Goal: Task Accomplishment & Management: Use online tool/utility

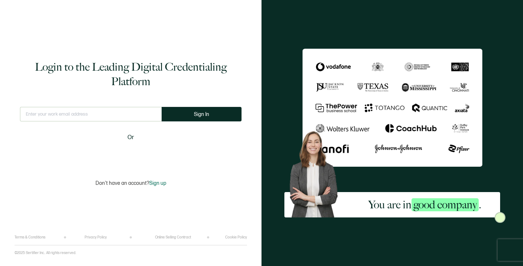
paste input "[PERSON_NAME][EMAIL_ADDRESS][DOMAIN_NAME]"
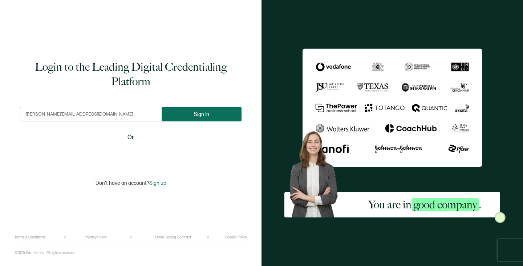
click at [200, 115] on span "Sign In" at bounding box center [201, 114] width 15 height 5
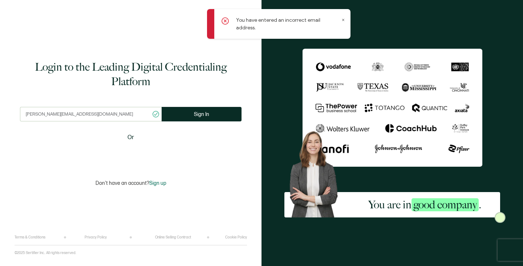
click at [33, 115] on input "[PERSON_NAME][EMAIL_ADDRESS][DOMAIN_NAME]" at bounding box center [91, 114] width 142 height 15
type input "[PERSON_NAME][EMAIL_ADDRESS][DOMAIN_NAME]"
click at [212, 116] on button "Sign In" at bounding box center [201, 114] width 80 height 15
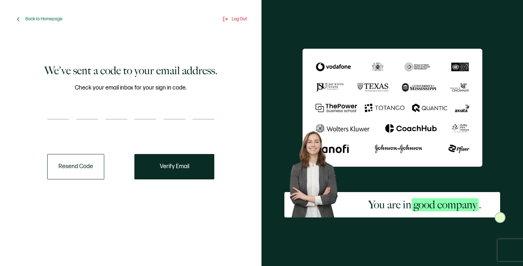
click at [59, 113] on input "number" at bounding box center [58, 112] width 22 height 15
type input "5"
type input "9"
type input "4"
type input "0"
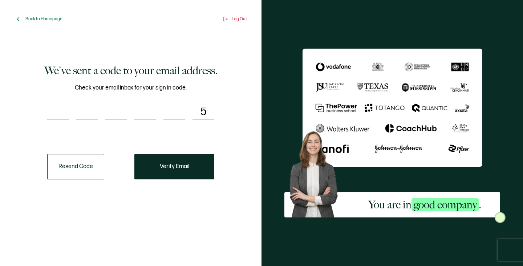
type input "8"
type input "6"
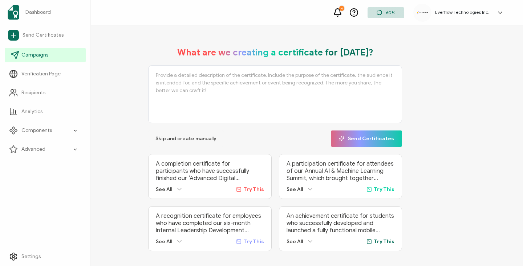
click at [36, 49] on link "Campaigns" at bounding box center [45, 55] width 81 height 15
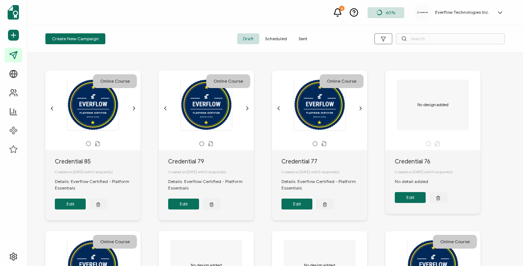
click at [307, 43] on span "Sent" at bounding box center [302, 38] width 20 height 11
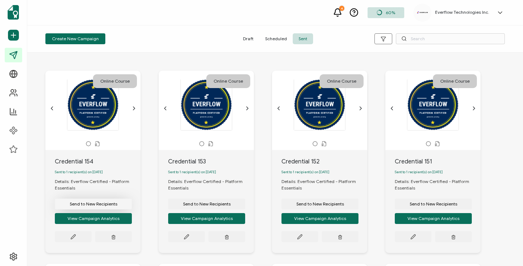
click at [94, 206] on span "Send to New Recipients" at bounding box center [94, 204] width 48 height 4
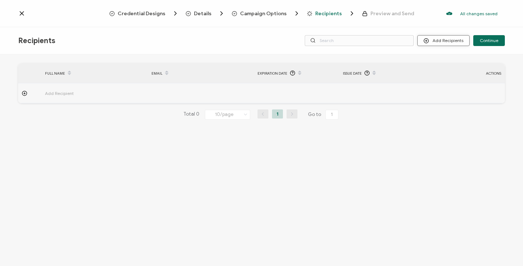
click at [459, 43] on button "Add Recipients" at bounding box center [443, 40] width 52 height 11
click at [453, 70] on span "Import From Recipients" at bounding box center [457, 71] width 47 height 5
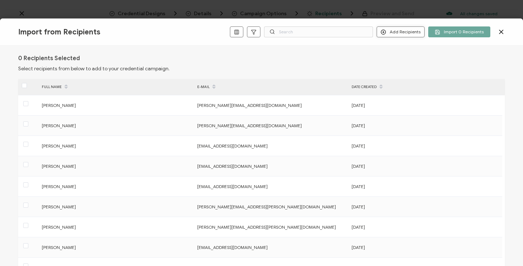
click at [399, 34] on button "Add Recipients" at bounding box center [400, 31] width 48 height 11
click at [398, 58] on span "Add a Single Recipient" at bounding box center [417, 57] width 46 height 5
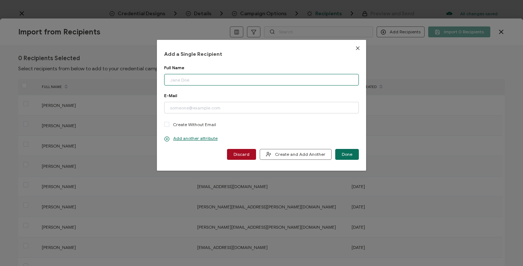
click at [203, 83] on input "dialog" at bounding box center [261, 80] width 195 height 12
paste input "[PERSON_NAME] Email: [PERSON_NAME][EMAIL_ADDRESS][DOMAIN_NAME]"
drag, startPoint x: 215, startPoint y: 82, endPoint x: 278, endPoint y: 81, distance: 62.4
click at [278, 81] on input "[PERSON_NAME] Email: [PERSON_NAME][EMAIL_ADDRESS][DOMAIN_NAME]" at bounding box center [261, 80] width 195 height 12
type input "[PERSON_NAME]"
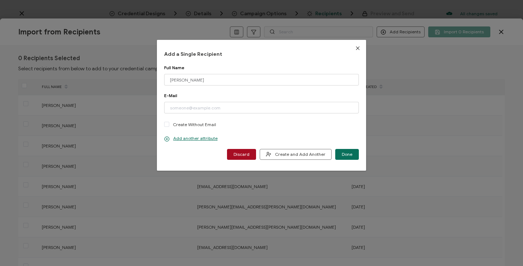
click at [222, 58] on div "Add a Single Recipient Full Name [PERSON_NAME] Please enter a valid name. E-Mai…" at bounding box center [261, 105] width 195 height 109
paste input "[PERSON_NAME][EMAIL_ADDRESS][DOMAIN_NAME]"
type input "[PERSON_NAME][EMAIL_ADDRESS][DOMAIN_NAME]"
click at [201, 96] on div "E-Mail" at bounding box center [261, 95] width 195 height 5
click at [348, 156] on span "Done" at bounding box center [346, 154] width 11 height 4
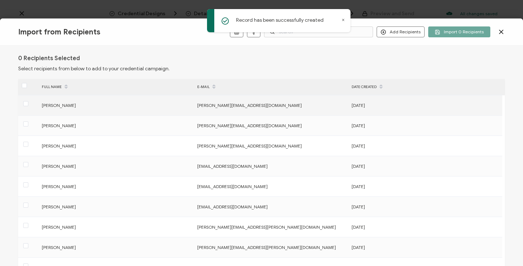
click at [30, 105] on div at bounding box center [28, 105] width 20 height 11
click at [26, 105] on span at bounding box center [25, 103] width 5 height 5
click at [28, 101] on input "checkbox" at bounding box center [28, 101] width 0 height 0
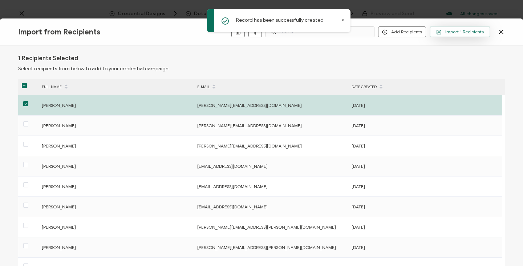
click at [454, 29] on span "Import 1 Recipients" at bounding box center [460, 31] width 48 height 5
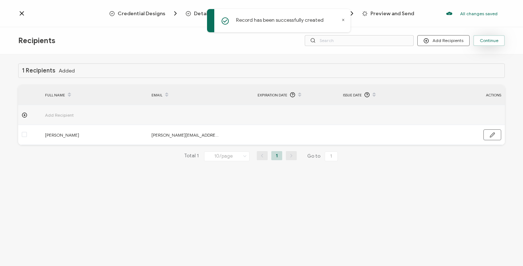
click at [482, 41] on span "Continue" at bounding box center [488, 40] width 19 height 4
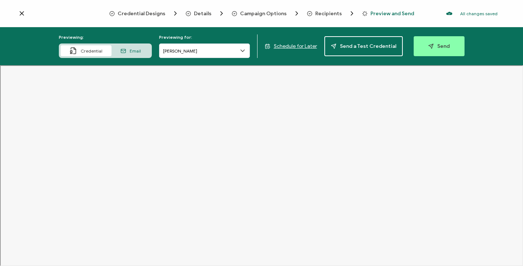
click at [135, 51] on span "Email" at bounding box center [135, 50] width 11 height 5
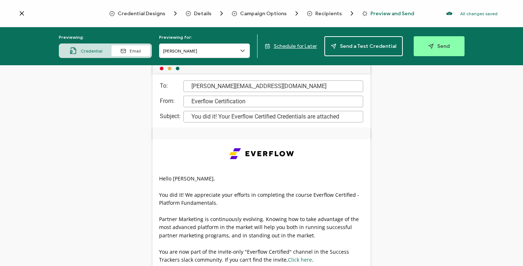
scroll to position [32, 0]
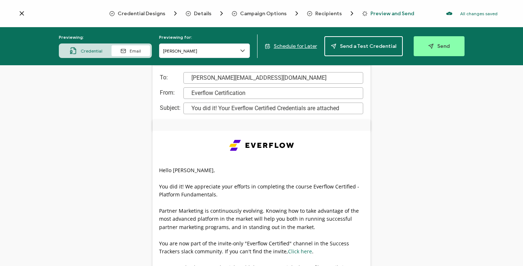
click at [88, 47] on div "Credential" at bounding box center [86, 50] width 51 height 11
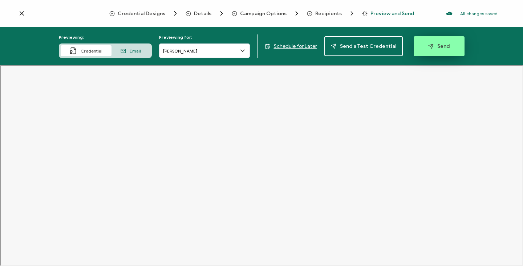
click at [440, 49] on span "Send" at bounding box center [438, 46] width 21 height 5
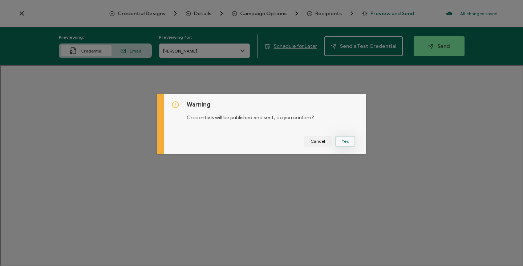
click at [342, 140] on button "Yes" at bounding box center [345, 141] width 20 height 11
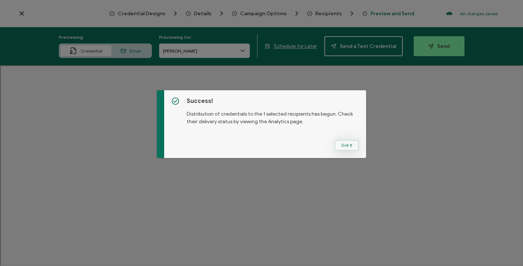
click at [337, 149] on button "Got It" at bounding box center [346, 145] width 24 height 11
